Goal: Transaction & Acquisition: Purchase product/service

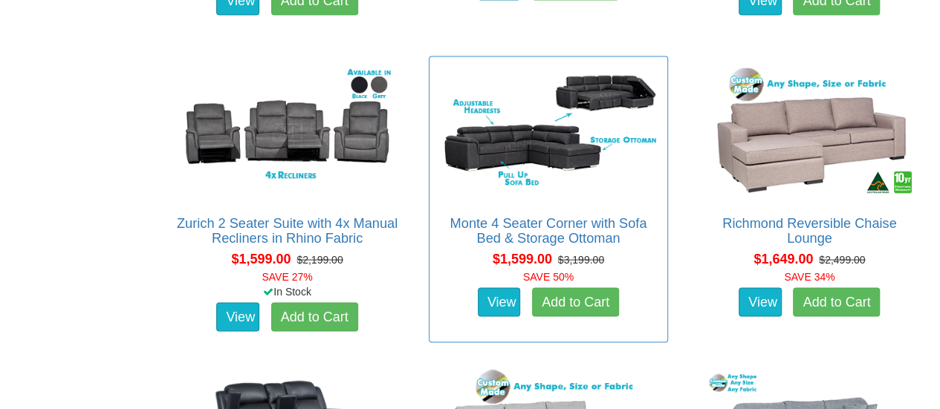
scroll to position [1486, 0]
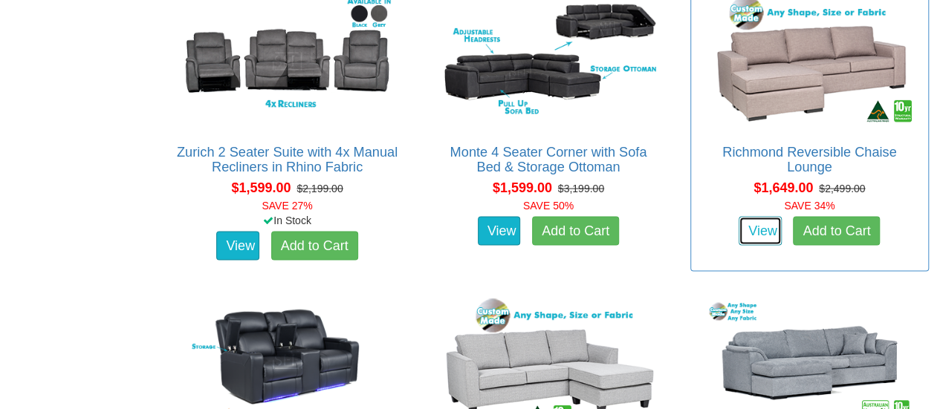
click at [756, 230] on link "View" at bounding box center [759, 232] width 43 height 30
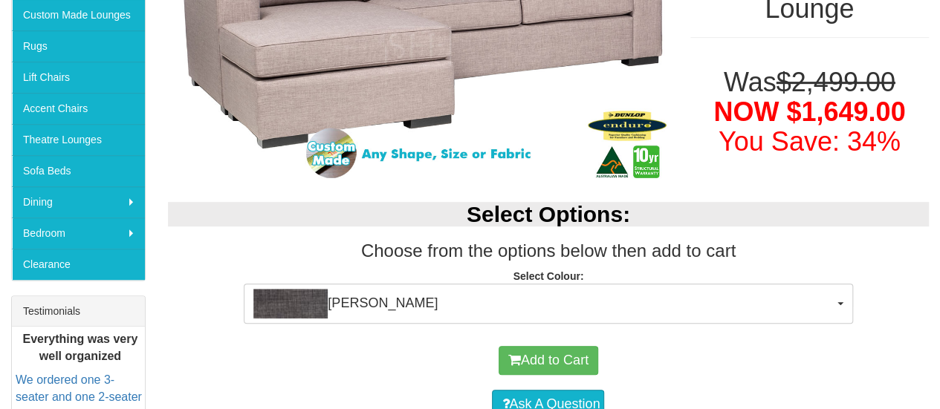
scroll to position [446, 0]
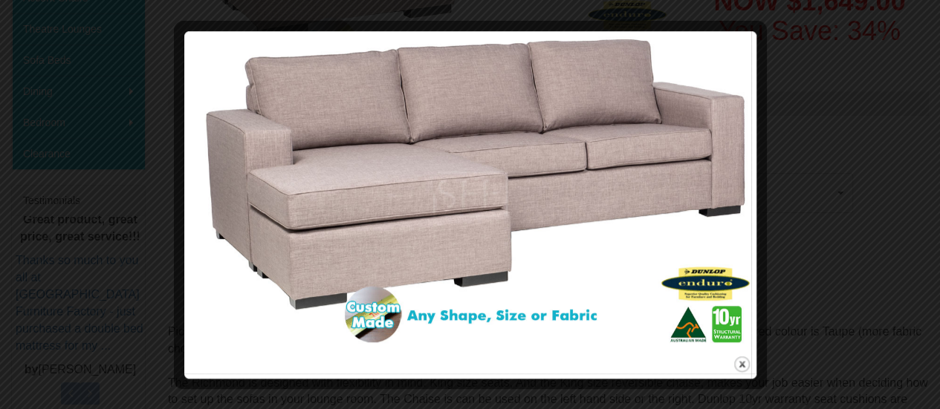
click at [386, 252] on img at bounding box center [470, 194] width 562 height 316
click at [746, 365] on button "close" at bounding box center [741, 364] width 19 height 19
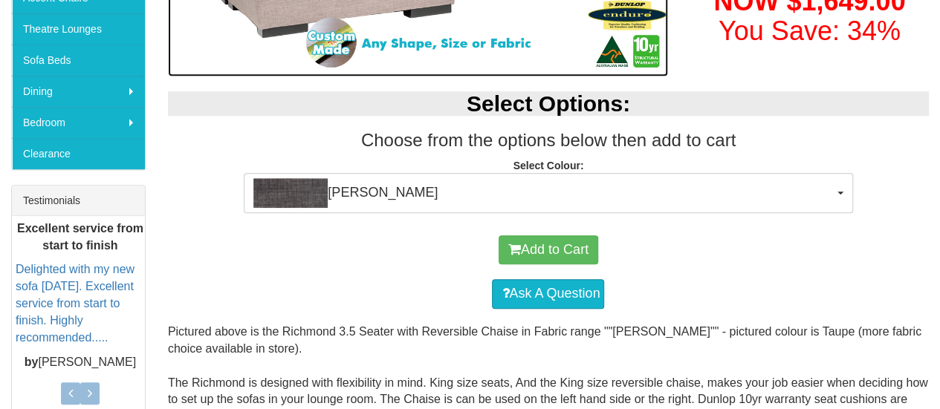
scroll to position [239, 0]
